Goal: Complete application form

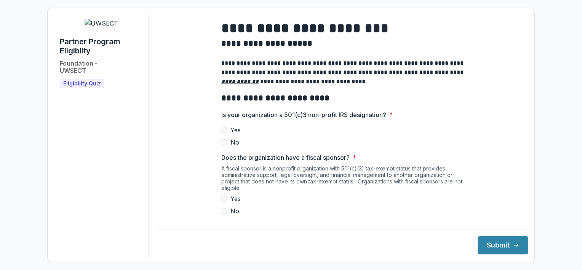
click at [223, 133] on span at bounding box center [224, 130] width 6 height 6
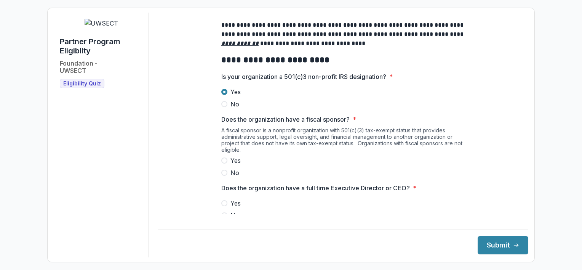
click at [224, 176] on span at bounding box center [224, 173] width 6 height 6
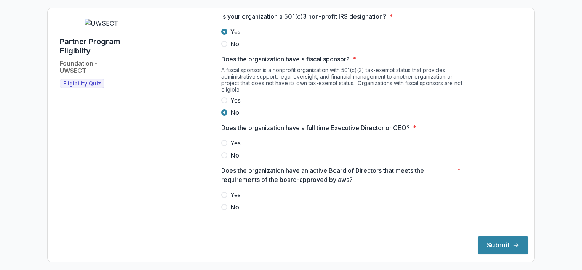
scroll to position [114, 0]
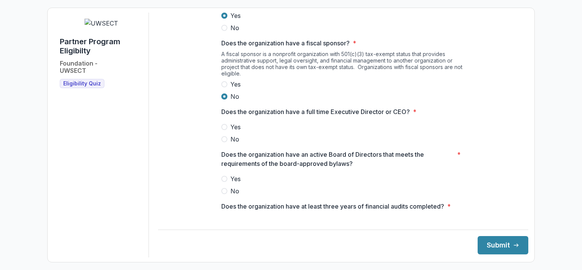
click at [223, 130] on span at bounding box center [224, 127] width 6 height 6
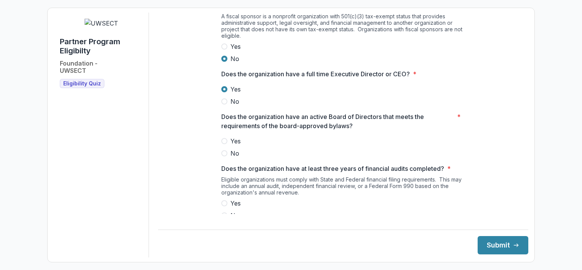
scroll to position [152, 0]
click at [223, 144] on span at bounding box center [224, 141] width 6 height 6
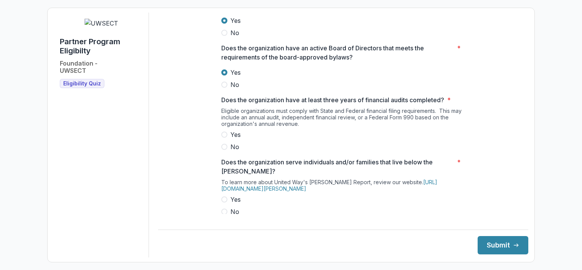
scroll to position [229, 0]
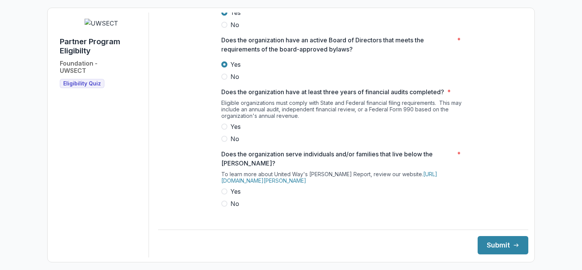
click at [221, 130] on span at bounding box center [224, 126] width 6 height 6
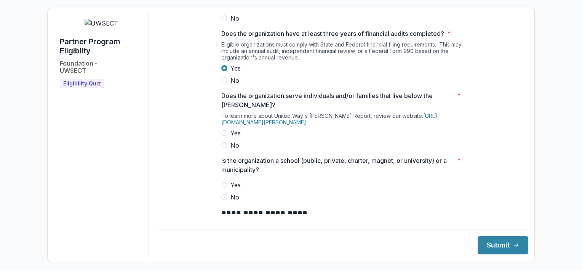
scroll to position [305, 0]
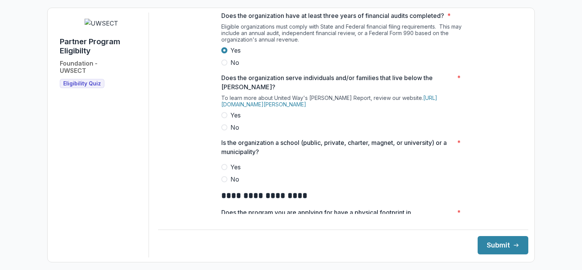
click at [224, 118] on span at bounding box center [224, 115] width 6 height 6
click at [224, 182] on span at bounding box center [224, 179] width 6 height 6
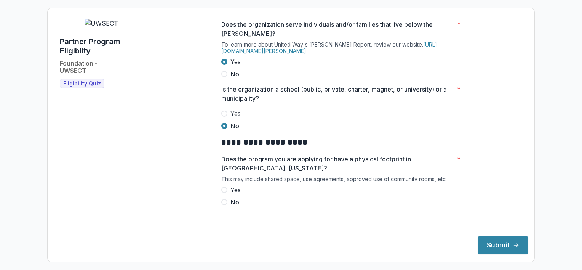
scroll to position [381, 0]
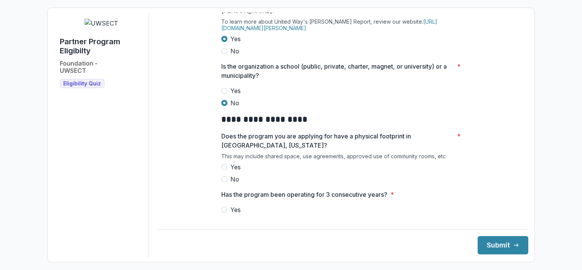
click at [224, 170] on span at bounding box center [224, 167] width 6 height 6
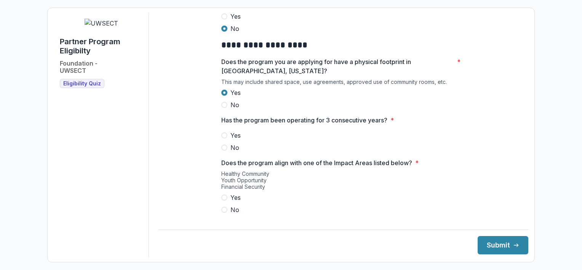
scroll to position [457, 0]
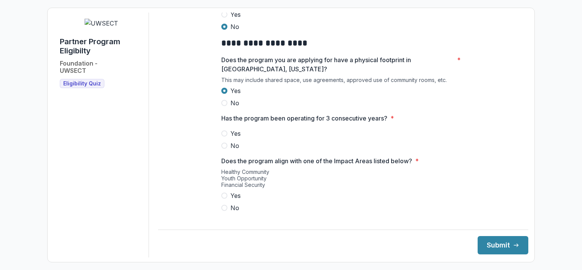
click at [221, 136] on span at bounding box center [224, 133] width 6 height 6
click at [224, 199] on span at bounding box center [224, 195] width 6 height 6
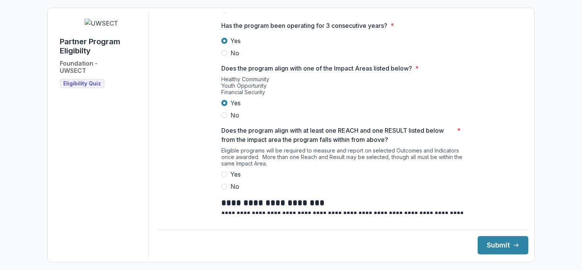
scroll to position [572, 0]
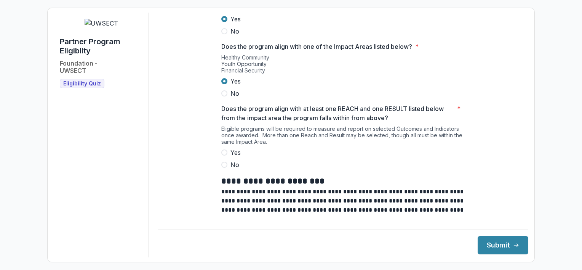
click at [223, 155] on span at bounding box center [224, 152] width 6 height 6
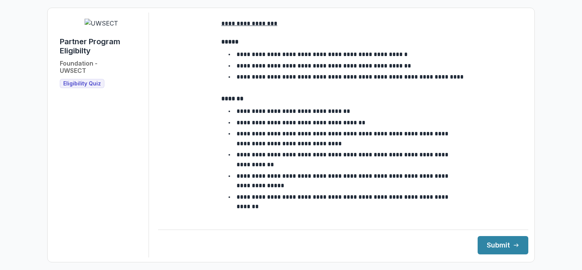
scroll to position [1395, 0]
click at [491, 245] on button "Submit" at bounding box center [503, 245] width 51 height 18
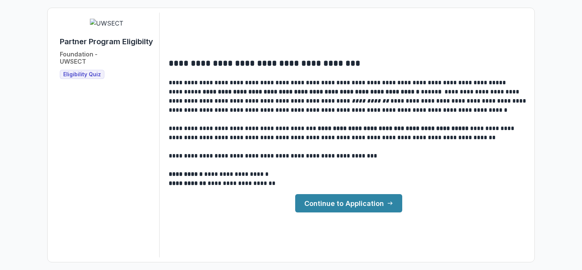
click at [335, 203] on link "Continue to Application" at bounding box center [348, 203] width 107 height 18
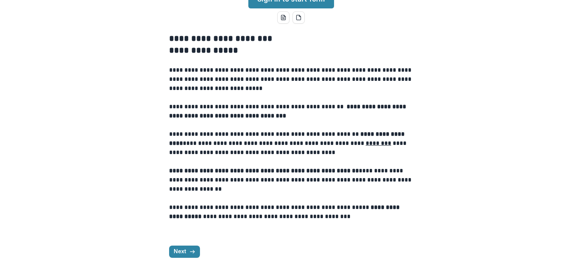
scroll to position [229, 0]
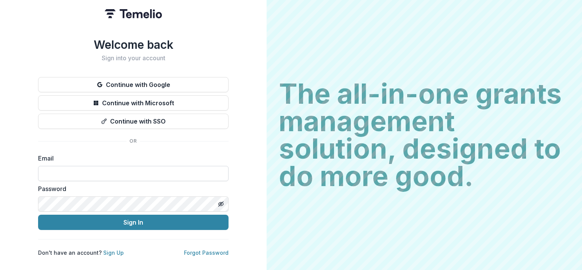
click at [110, 171] on input at bounding box center [133, 173] width 191 height 15
type input "**********"
click at [108, 249] on link "Sign Up" at bounding box center [113, 252] width 21 height 6
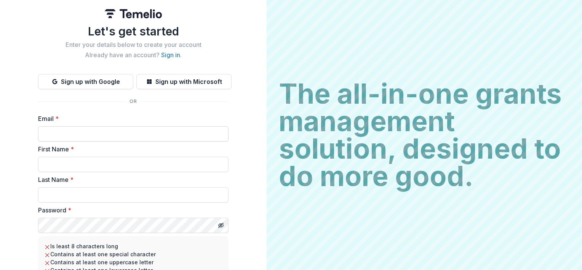
click at [87, 136] on input "Email *" at bounding box center [133, 133] width 191 height 15
type input "**********"
click at [116, 165] on input "First Name *" at bounding box center [133, 164] width 191 height 15
type input "****"
type input "**********"
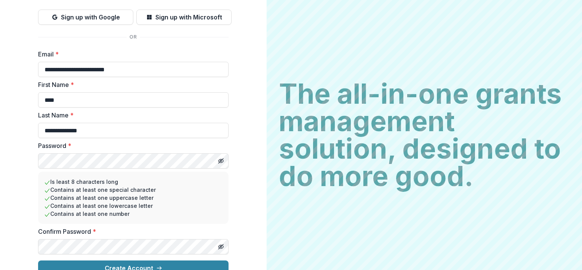
scroll to position [76, 0]
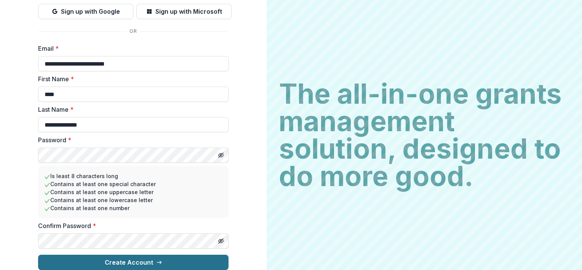
click at [144, 258] on button "Create Account" at bounding box center [133, 262] width 191 height 15
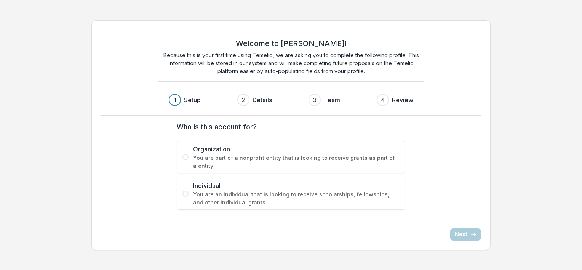
click at [186, 159] on span at bounding box center [186, 157] width 6 height 6
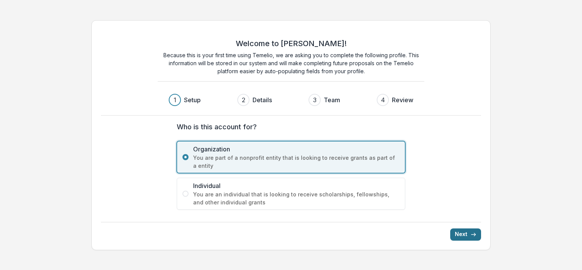
click at [462, 231] on button "Next" at bounding box center [465, 234] width 31 height 12
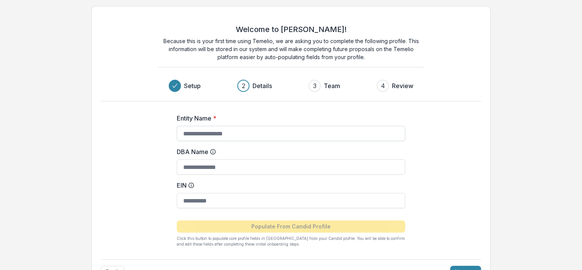
click at [252, 133] on input "Entity Name *" at bounding box center [291, 133] width 229 height 15
type input "**********"
click at [223, 168] on input "DBA Name" at bounding box center [291, 166] width 229 height 15
type input "**********"
click at [248, 202] on input "EIN" at bounding box center [291, 200] width 229 height 15
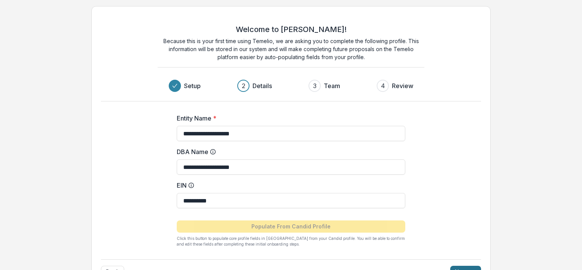
type input "**********"
click at [460, 266] on button "Next" at bounding box center [465, 272] width 31 height 12
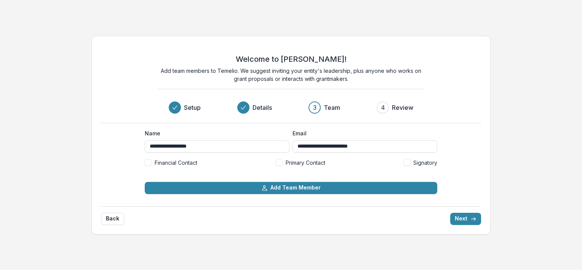
click at [280, 162] on span at bounding box center [279, 162] width 7 height 7
click at [404, 161] on span at bounding box center [406, 162] width 7 height 7
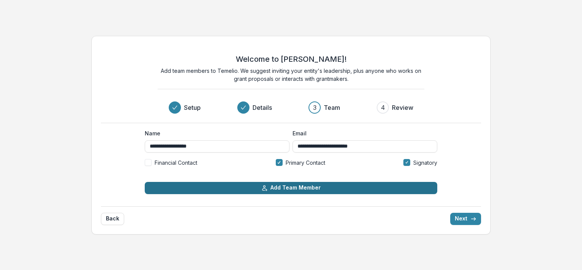
click at [296, 188] on button "Add Team Member" at bounding box center [291, 188] width 293 height 12
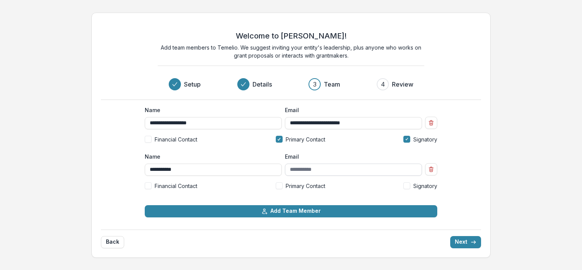
type input "**********"
drag, startPoint x: 331, startPoint y: 172, endPoint x: 344, endPoint y: 168, distance: 13.6
click at [331, 172] on input "Email" at bounding box center [353, 169] width 137 height 12
type input "**********"
click at [408, 185] on span at bounding box center [406, 185] width 7 height 7
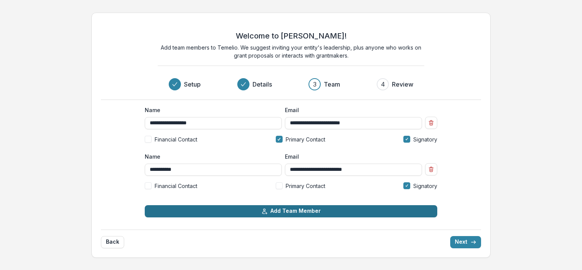
click at [312, 210] on button "Add Team Member" at bounding box center [291, 211] width 293 height 12
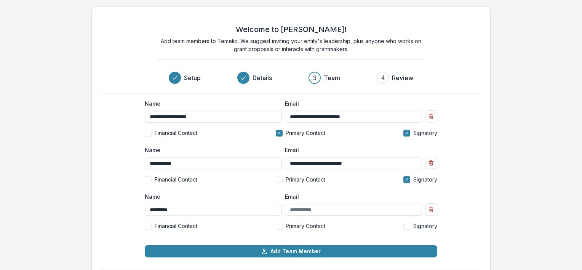
type input "*********"
click at [324, 209] on input "Email" at bounding box center [353, 209] width 137 height 12
type input "**********"
click at [149, 225] on span at bounding box center [148, 226] width 7 height 7
drag, startPoint x: 533, startPoint y: 200, endPoint x: 528, endPoint y: 237, distance: 38.0
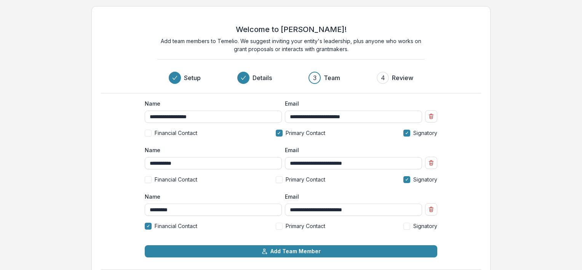
click at [528, 238] on div "**********" at bounding box center [291, 152] width 582 height 304
drag, startPoint x: 456, startPoint y: 215, endPoint x: 470, endPoint y: 248, distance: 36.0
click at [470, 248] on div "**********" at bounding box center [290, 151] width 399 height 291
drag, startPoint x: 582, startPoint y: 236, endPoint x: 583, endPoint y: 202, distance: 33.9
click at [582, 202] on html "**********" at bounding box center [291, 135] width 582 height 270
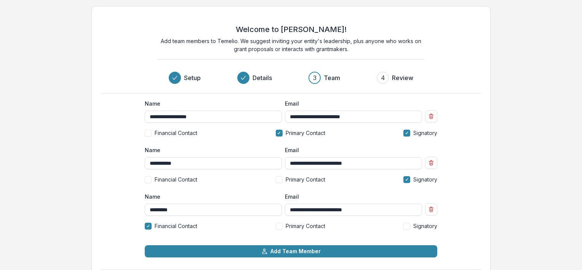
click at [582, 265] on html "**********" at bounding box center [291, 135] width 582 height 270
click at [314, 76] on div "3" at bounding box center [314, 77] width 3 height 9
click at [319, 77] on div "3" at bounding box center [315, 78] width 12 height 12
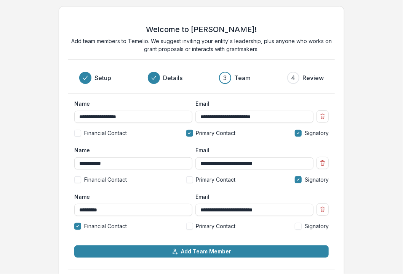
drag, startPoint x: 378, startPoint y: 84, endPoint x: 370, endPoint y: 70, distance: 15.9
click at [371, 73] on div "**********" at bounding box center [201, 152] width 403 height 304
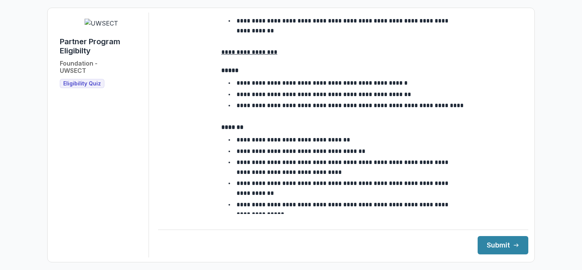
scroll to position [1395, 0]
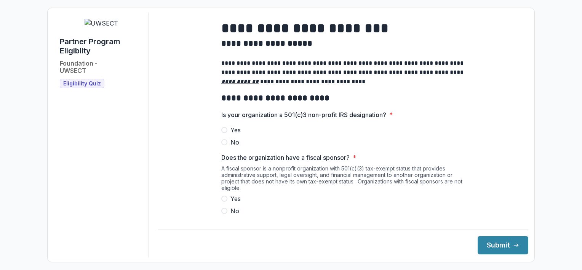
click at [222, 133] on span at bounding box center [224, 130] width 6 height 6
click at [224, 214] on span at bounding box center [224, 211] width 6 height 6
click at [493, 242] on button "Submit" at bounding box center [503, 245] width 51 height 18
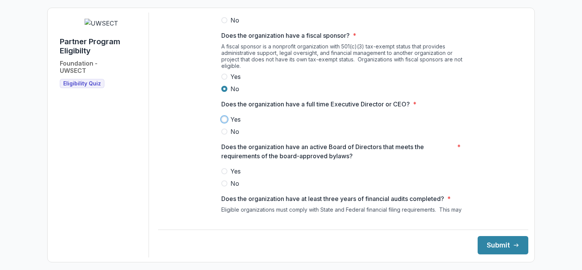
scroll to position [142, 0]
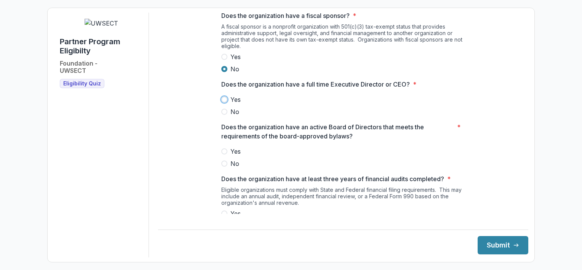
click at [224, 102] on span at bounding box center [224, 99] width 6 height 6
click at [225, 154] on span at bounding box center [224, 151] width 6 height 6
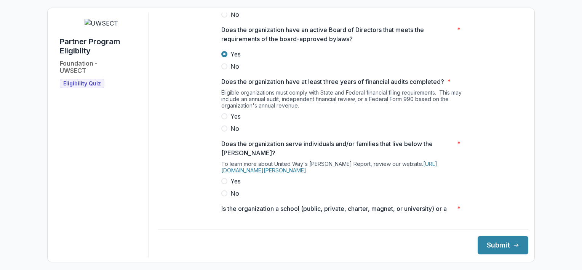
scroll to position [256, 0]
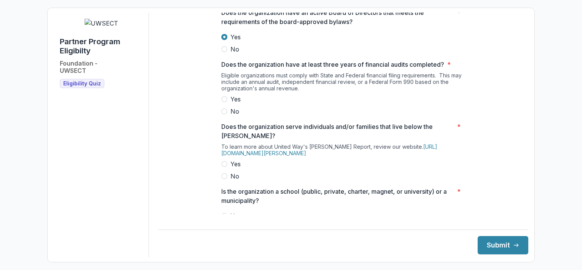
click at [223, 102] on span at bounding box center [224, 99] width 6 height 6
click at [222, 167] on span at bounding box center [224, 164] width 6 height 6
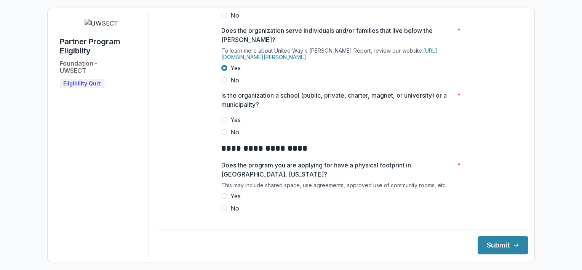
scroll to position [370, 0]
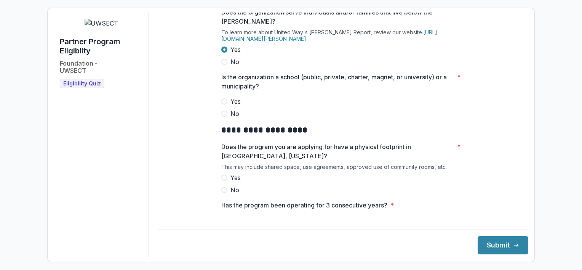
click at [223, 117] on span at bounding box center [224, 113] width 6 height 6
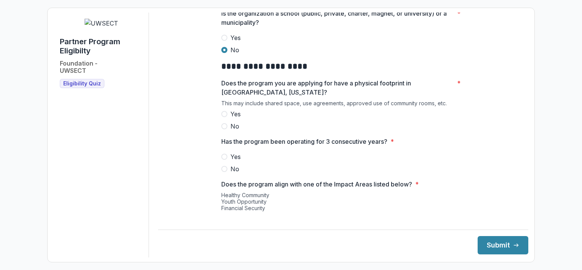
scroll to position [447, 0]
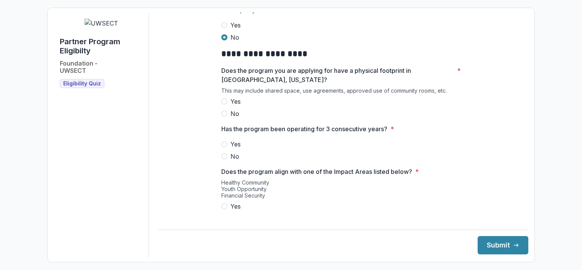
click at [224, 104] on span at bounding box center [224, 101] width 6 height 6
click at [224, 147] on span at bounding box center [224, 144] width 6 height 6
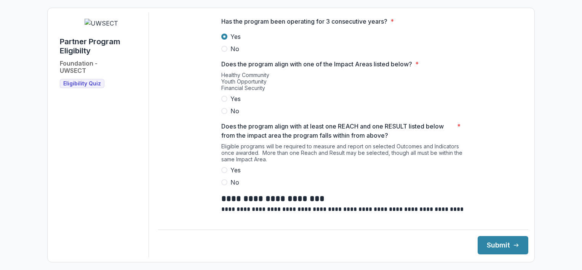
scroll to position [561, 0]
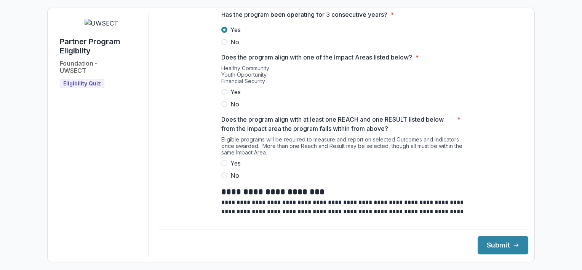
drag, startPoint x: 225, startPoint y: 96, endPoint x: 226, endPoint y: 118, distance: 22.1
click at [225, 95] on span at bounding box center [224, 92] width 6 height 6
click at [225, 166] on span at bounding box center [224, 163] width 6 height 6
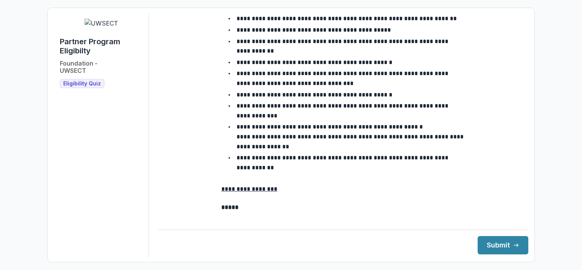
scroll to position [1395, 0]
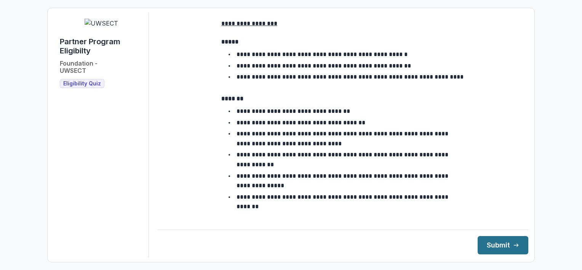
click at [498, 243] on button "Submit" at bounding box center [503, 245] width 51 height 18
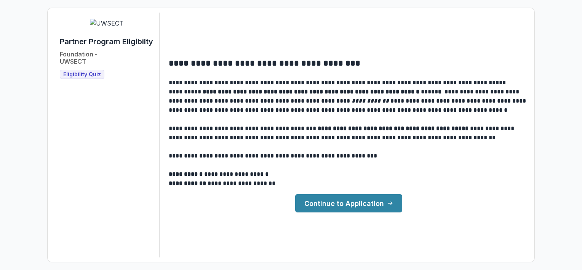
click at [343, 205] on link "Continue to Application" at bounding box center [348, 203] width 107 height 18
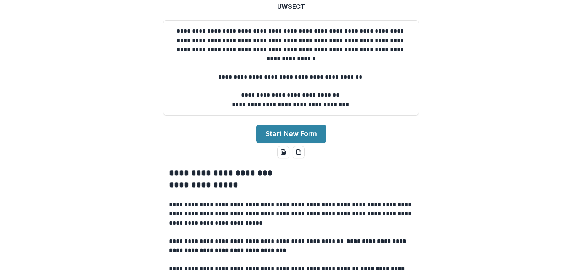
scroll to position [39, 0]
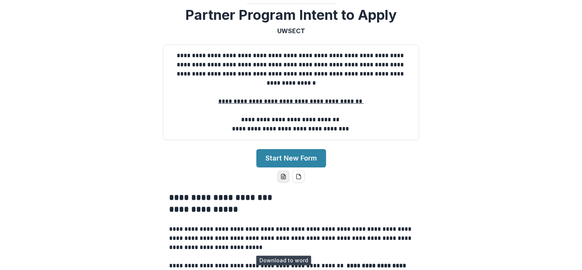
click at [283, 179] on icon "word-download" at bounding box center [283, 176] width 6 height 6
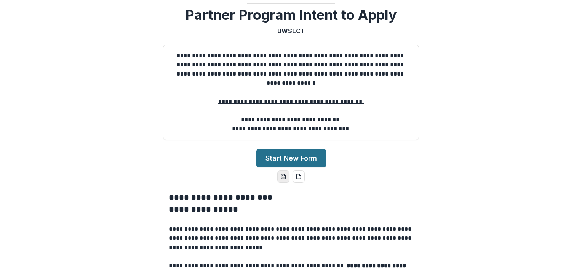
click at [294, 167] on button "Start New Form" at bounding box center [291, 158] width 70 height 18
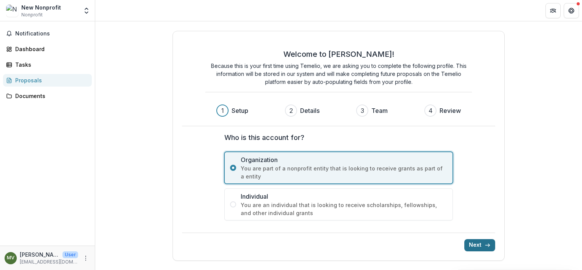
click at [478, 242] on button "Next" at bounding box center [479, 245] width 31 height 12
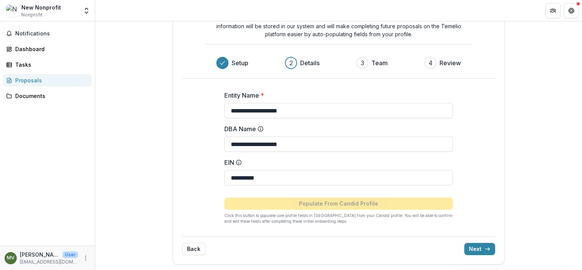
scroll to position [44, 0]
click at [469, 247] on button "Next" at bounding box center [479, 249] width 31 height 12
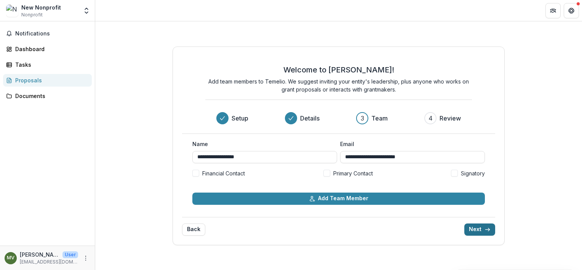
scroll to position [0, 0]
click at [328, 171] on span at bounding box center [326, 173] width 7 height 7
click at [456, 173] on span at bounding box center [454, 173] width 7 height 7
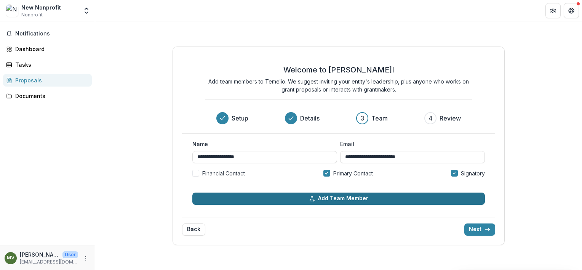
click at [331, 197] on button "Add Team Member" at bounding box center [338, 198] width 293 height 12
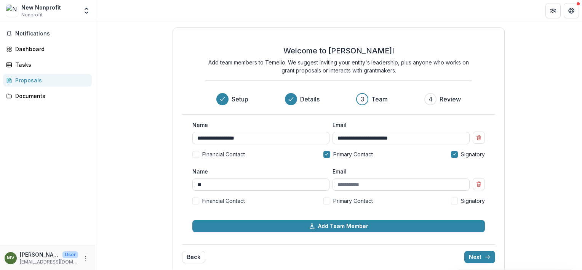
type input "*"
type input "*********"
click at [379, 184] on input "Email" at bounding box center [401, 184] width 137 height 12
type input "**********"
click at [195, 200] on span at bounding box center [195, 200] width 7 height 7
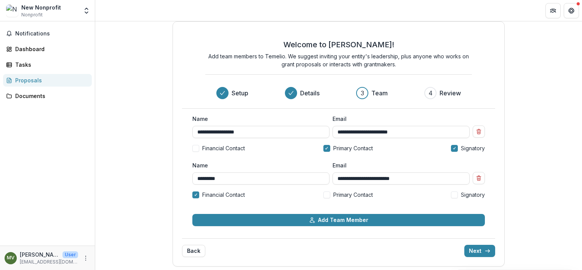
scroll to position [8, 0]
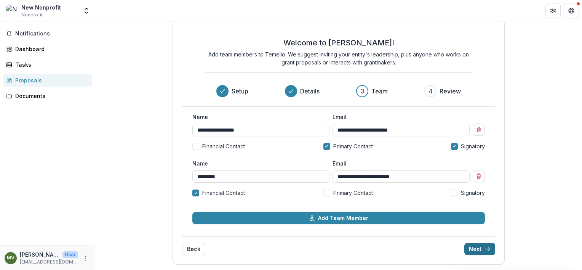
click at [475, 247] on button "Next" at bounding box center [479, 249] width 31 height 12
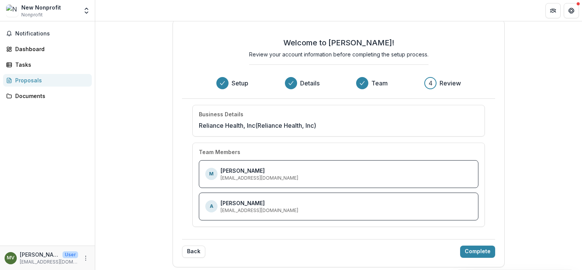
scroll to position [10, 0]
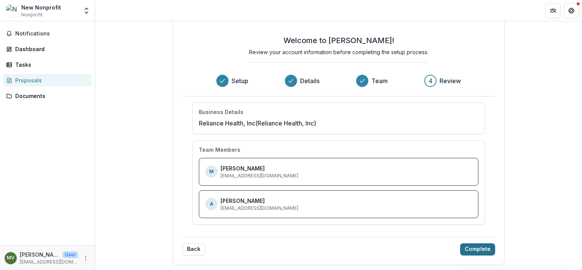
click at [480, 247] on button "Complete" at bounding box center [477, 249] width 35 height 12
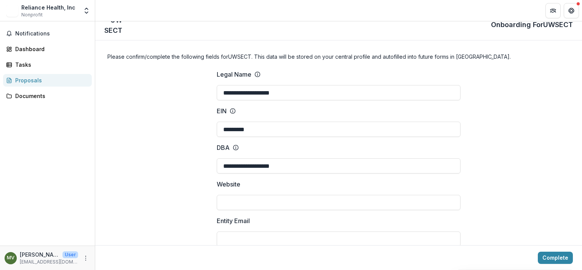
scroll to position [0, 0]
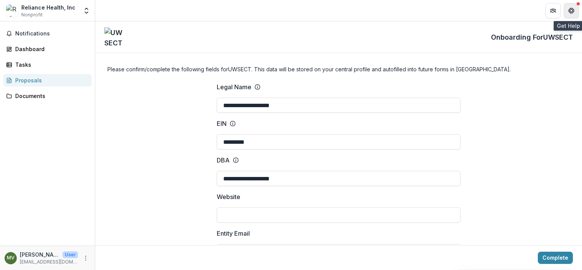
click at [573, 11] on icon "Get Help" at bounding box center [574, 11] width 2 height 2
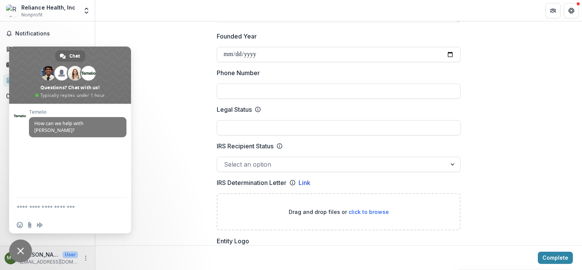
scroll to position [343, 0]
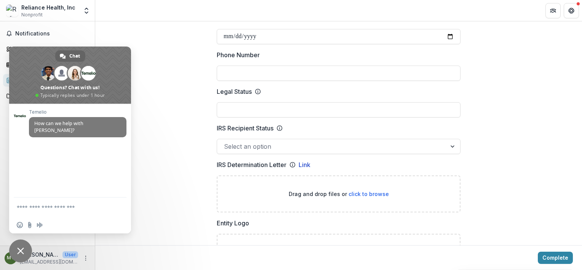
click at [454, 146] on div at bounding box center [454, 146] width 14 height 14
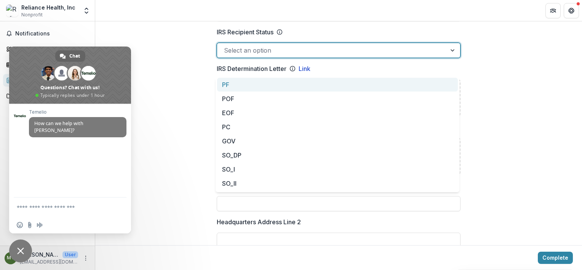
scroll to position [457, 0]
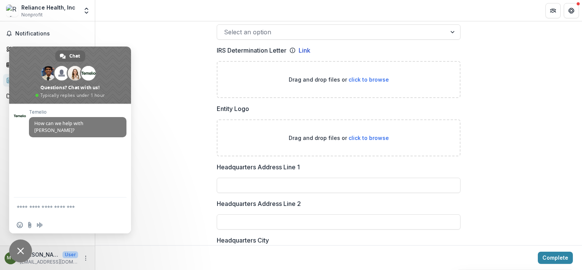
click at [180, 98] on div "**********" at bounding box center [338, 241] width 487 height 1244
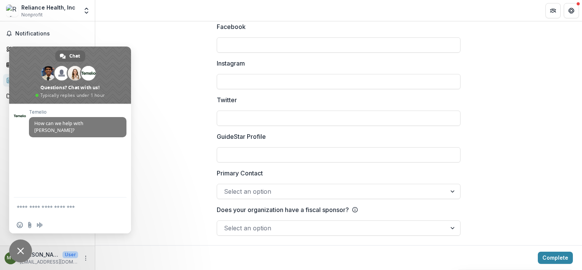
scroll to position [1074, 0]
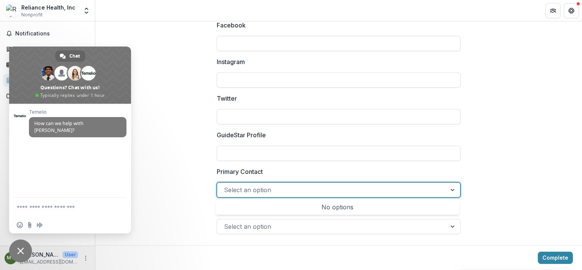
click at [450, 189] on div at bounding box center [454, 190] width 14 height 14
